Goal: Transaction & Acquisition: Obtain resource

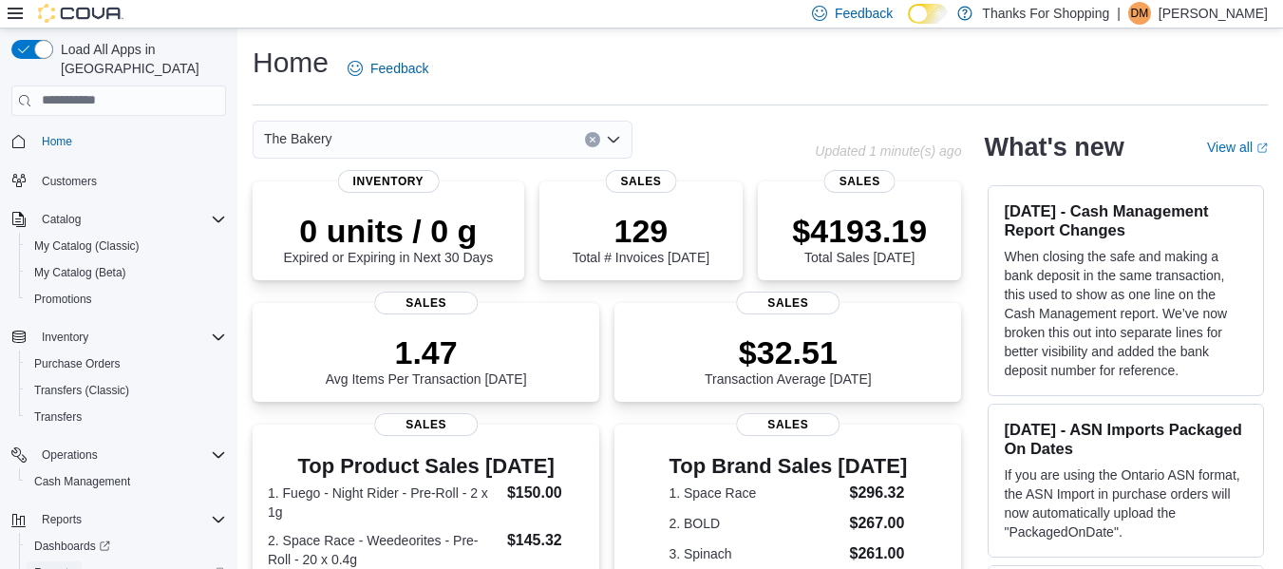
click at [58, 565] on span "Reports" at bounding box center [54, 572] width 40 height 15
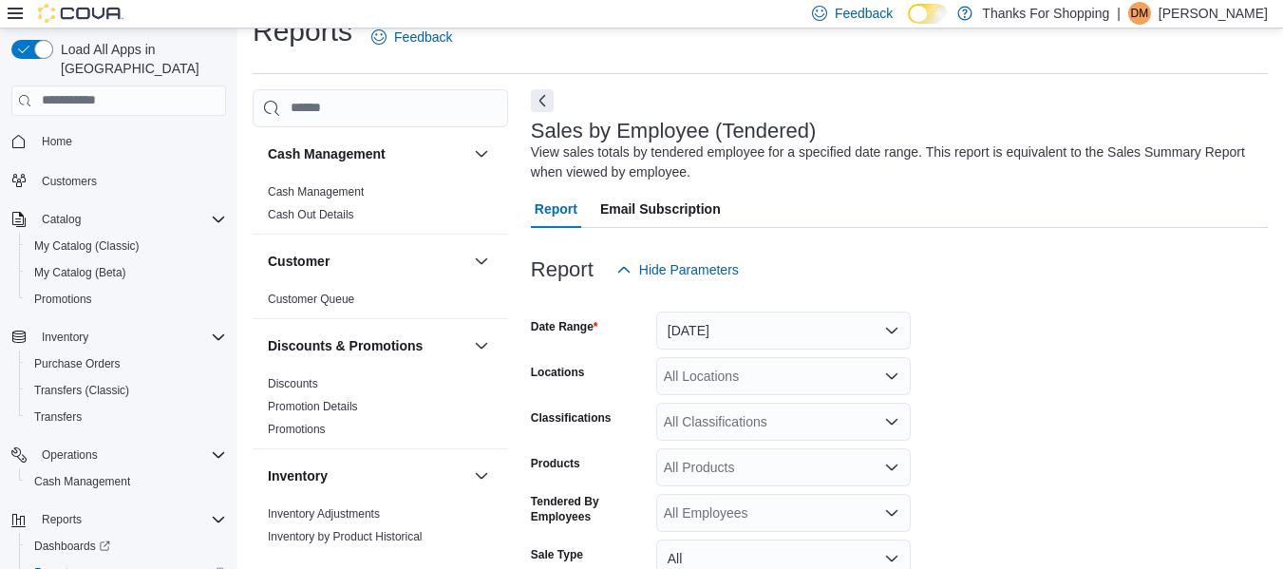
scroll to position [64, 0]
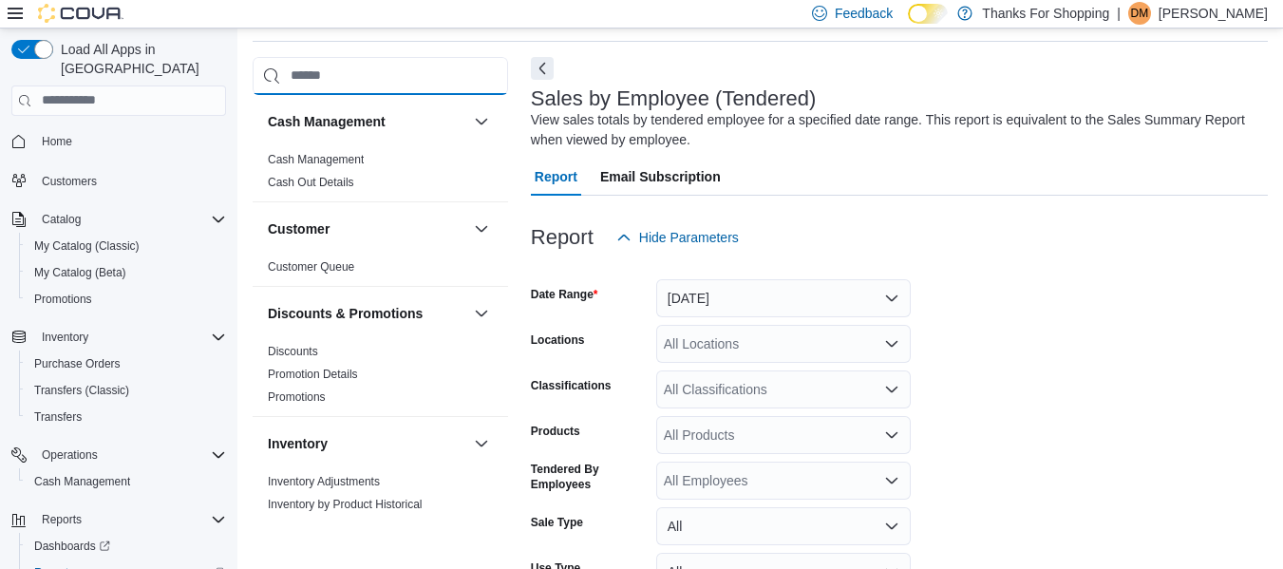
click at [358, 63] on input "search" at bounding box center [380, 76] width 255 height 38
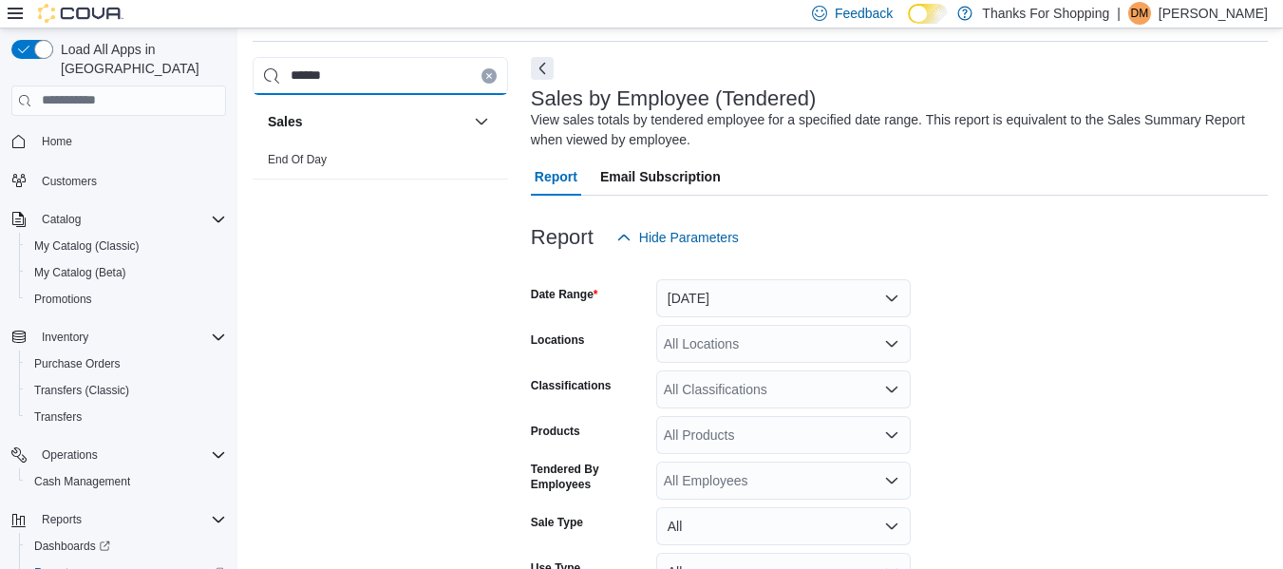
type input "******"
drag, startPoint x: 335, startPoint y: 173, endPoint x: 309, endPoint y: 157, distance: 30.3
click at [309, 157] on div "End Of Day" at bounding box center [380, 163] width 255 height 30
click at [309, 157] on link "End Of Day" at bounding box center [297, 159] width 59 height 13
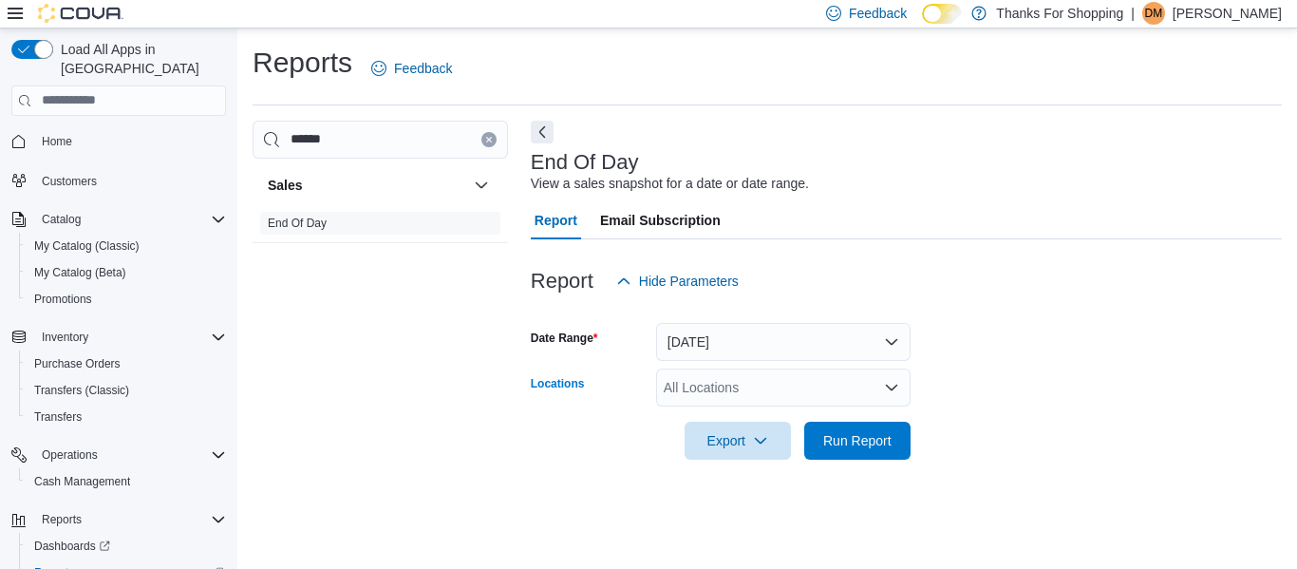
click at [695, 395] on div "All Locations" at bounding box center [783, 387] width 254 height 38
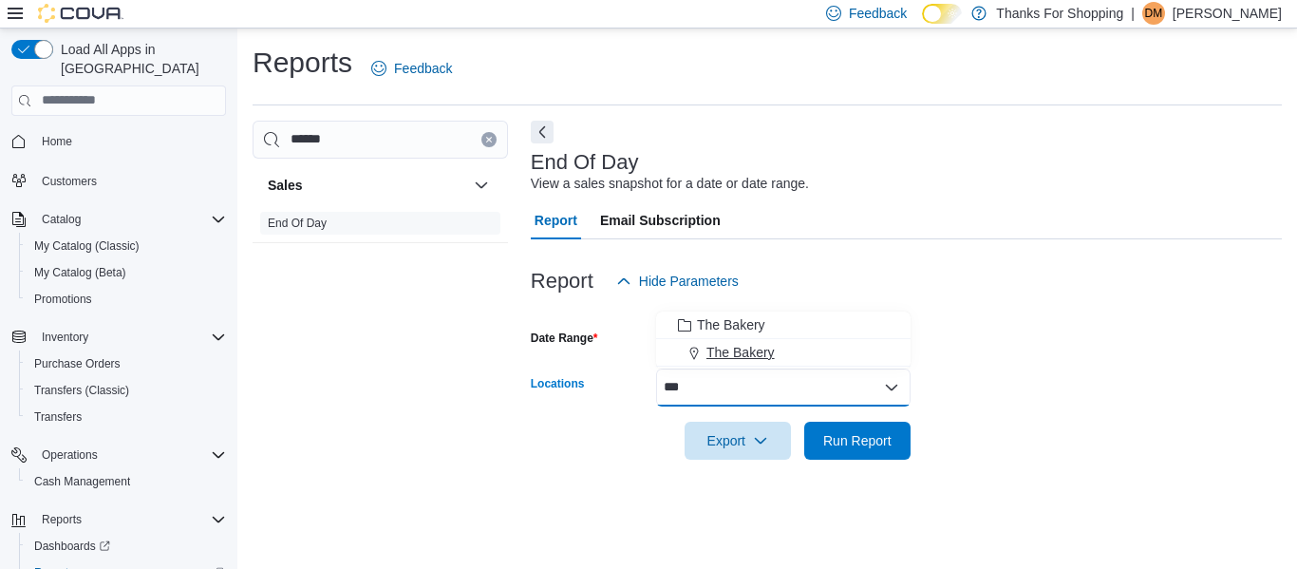
type input "***"
click at [734, 347] on span "The Bakery" at bounding box center [740, 352] width 68 height 19
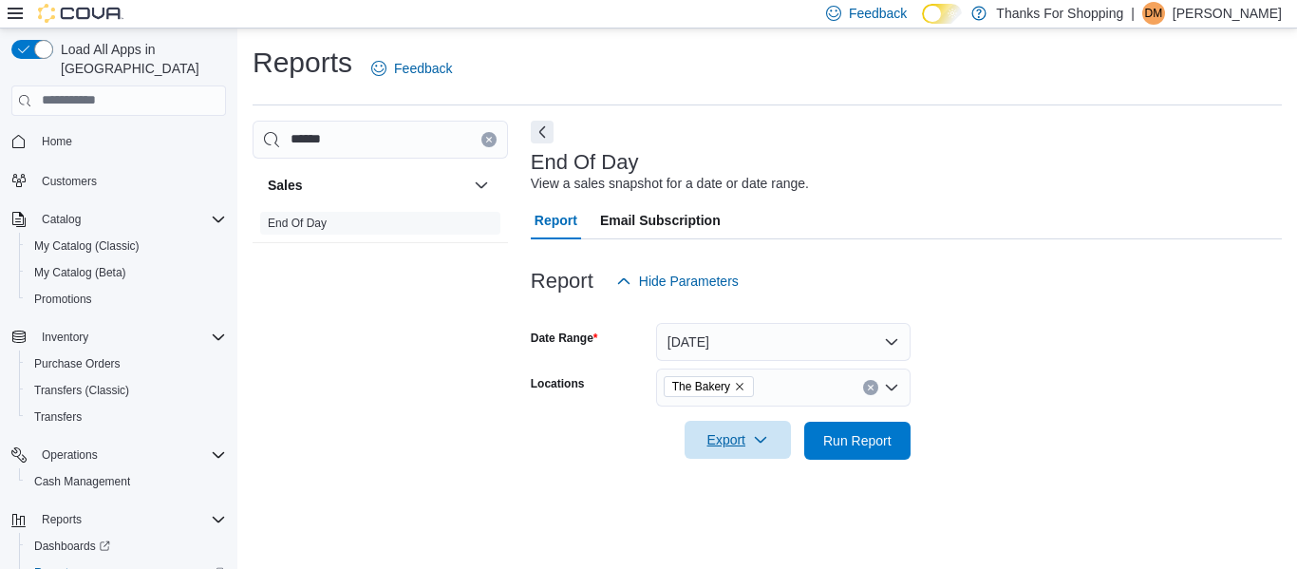
click at [780, 440] on button "Export" at bounding box center [737, 440] width 106 height 38
click at [733, 477] on span "Export to Excel" at bounding box center [740, 478] width 85 height 15
click at [74, 474] on span "Cash Management" at bounding box center [82, 481] width 96 height 15
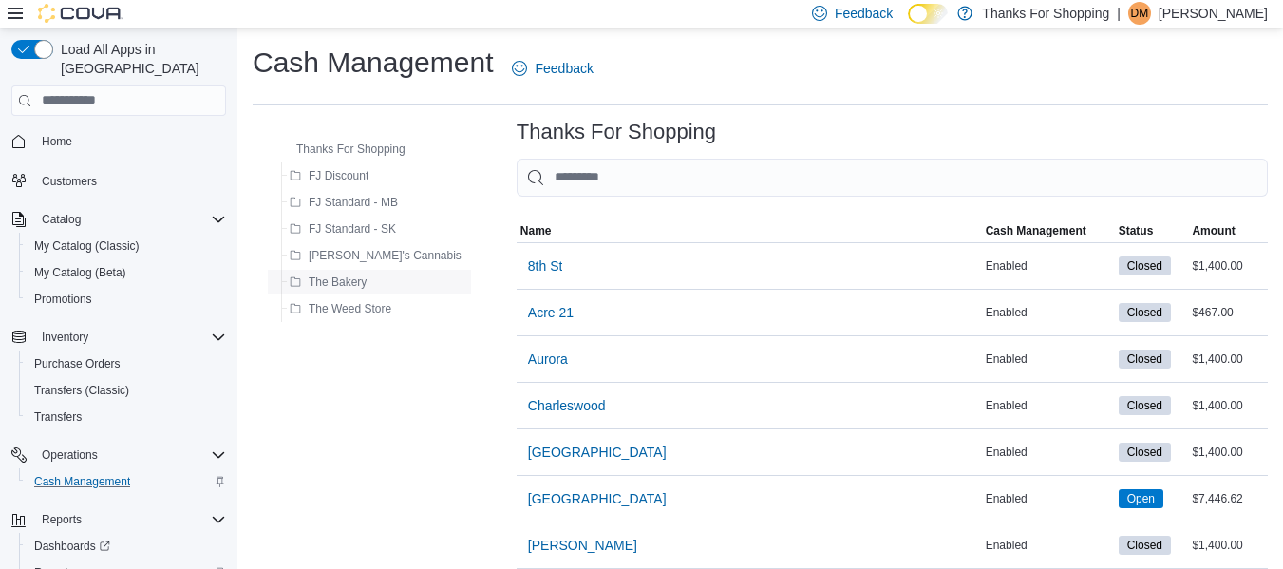
click at [336, 281] on span "The Bakery" at bounding box center [338, 281] width 58 height 15
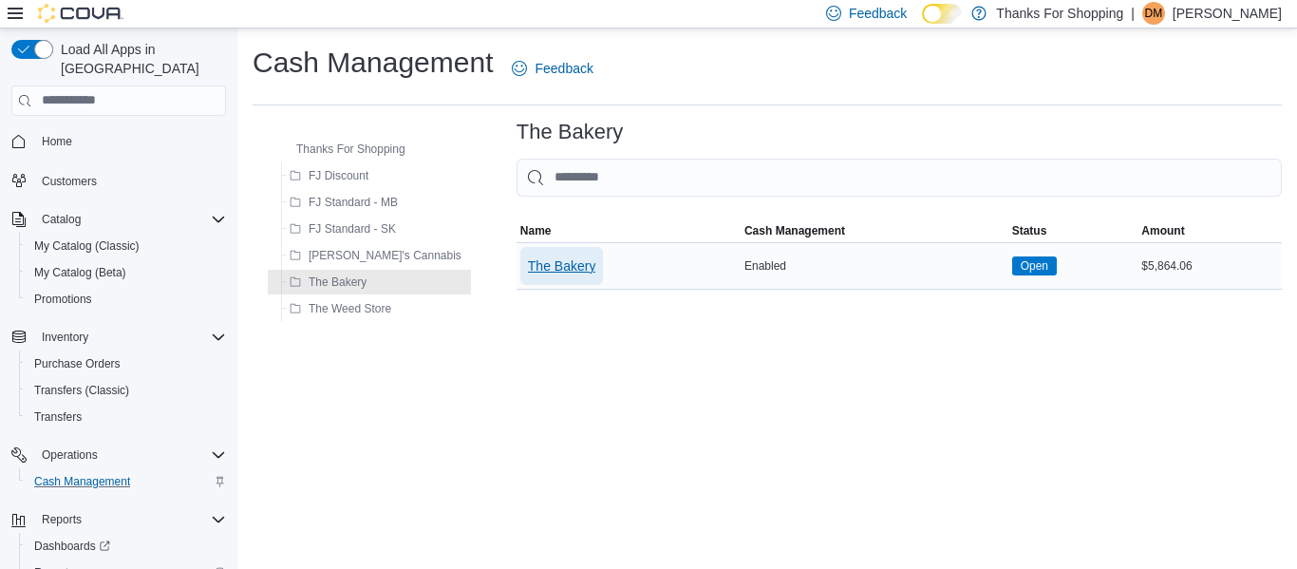
click at [528, 266] on span "The Bakery" at bounding box center [562, 265] width 68 height 19
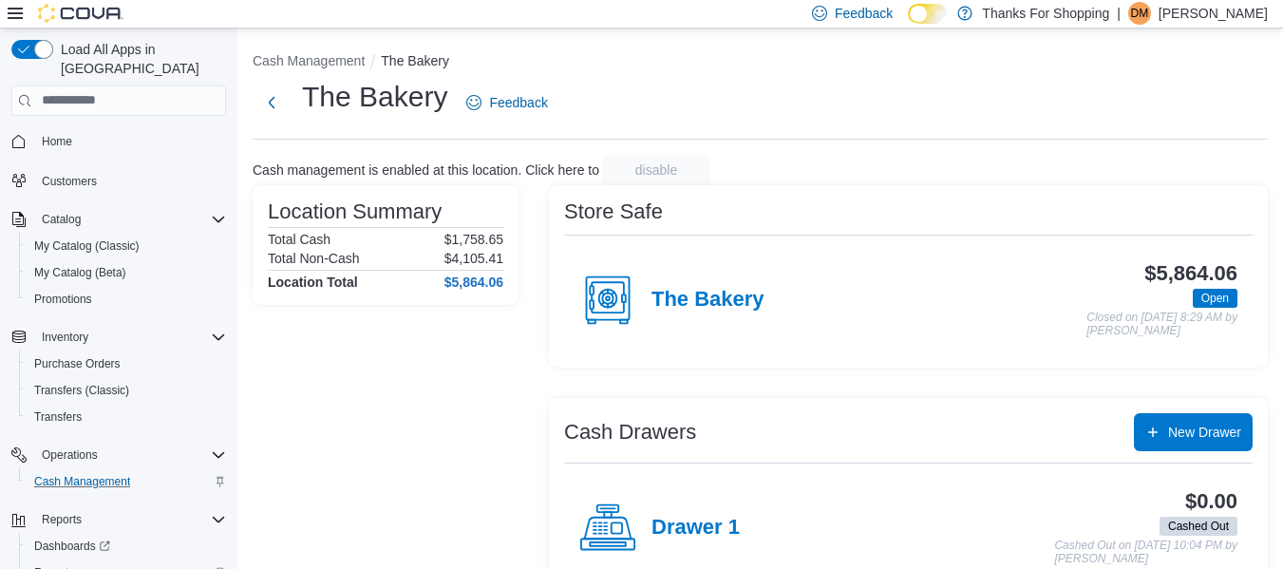
click at [1185, 5] on p "Daulton MacDonald" at bounding box center [1212, 13] width 109 height 23
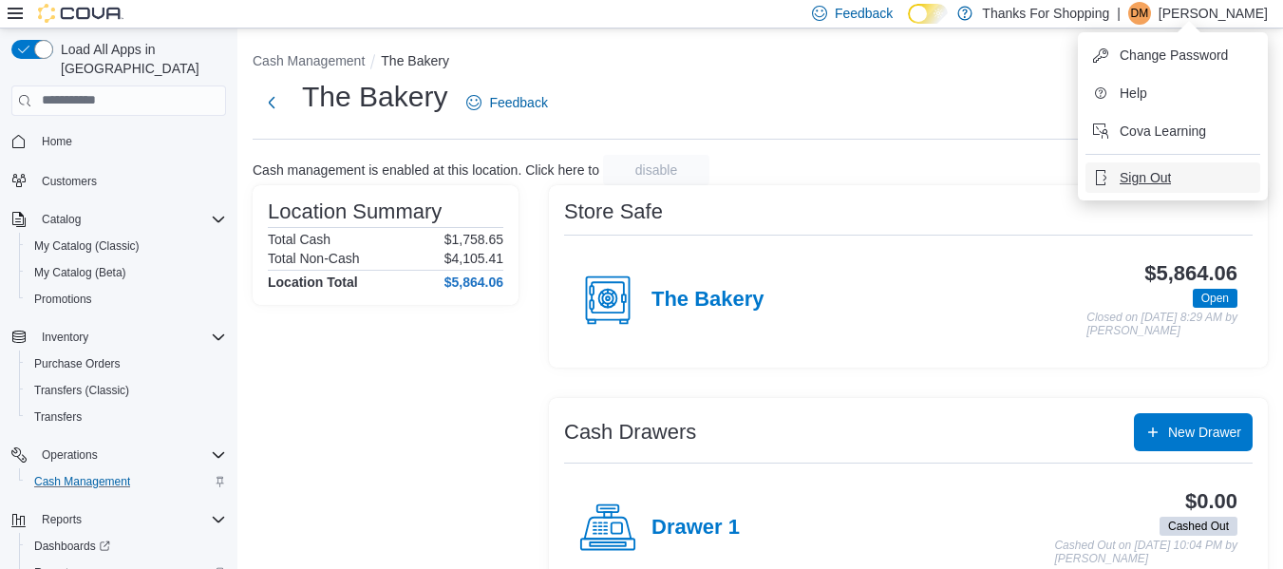
click at [1133, 172] on span "Sign Out" at bounding box center [1144, 177] width 51 height 19
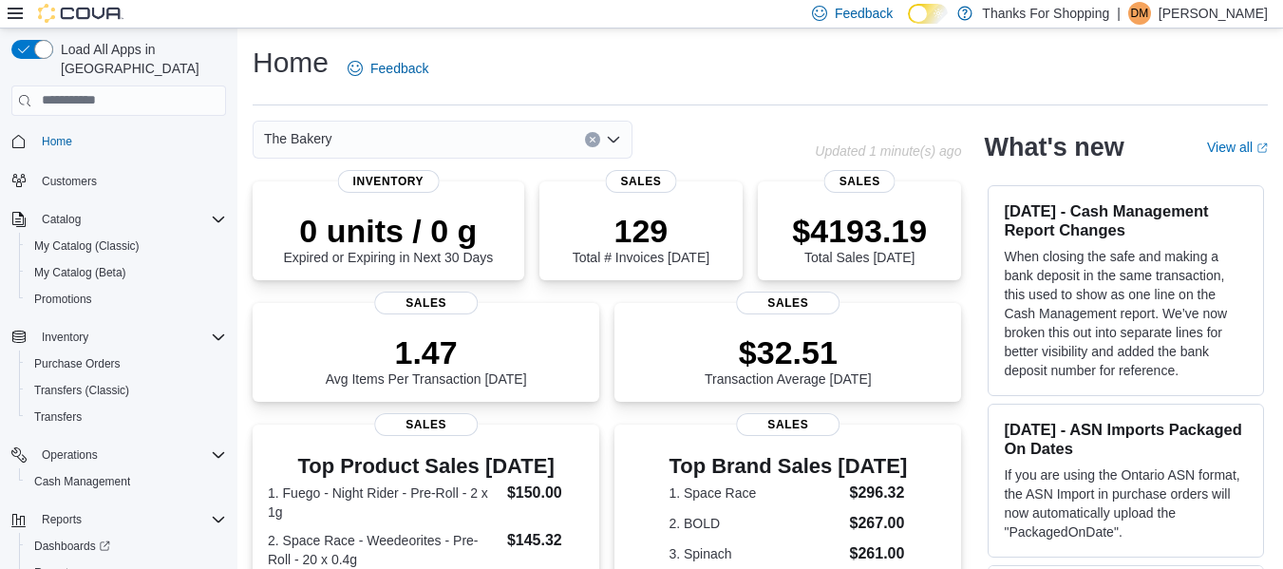
click at [1203, 16] on p "Daulton MacDonald" at bounding box center [1212, 13] width 109 height 23
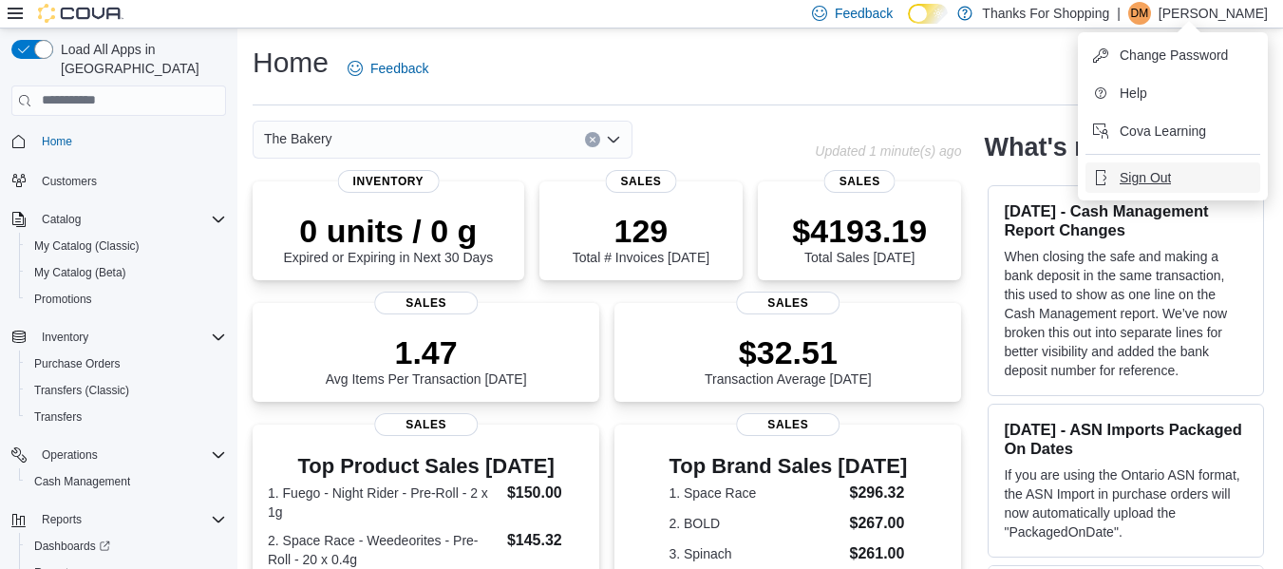
click at [1139, 177] on span "Sign Out" at bounding box center [1144, 177] width 51 height 19
